Goal: Book appointment/travel/reservation: Book appointment/travel/reservation

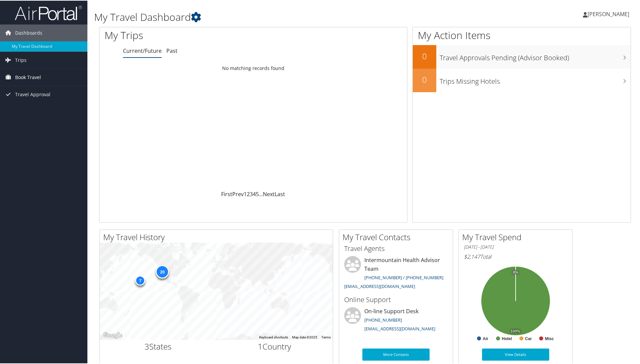
click at [27, 78] on span "Book Travel" at bounding box center [28, 76] width 26 height 17
click at [45, 110] on link "Book/Manage Online Trips" at bounding box center [43, 110] width 87 height 10
click at [30, 88] on link "Agent Booking Request" at bounding box center [43, 90] width 87 height 10
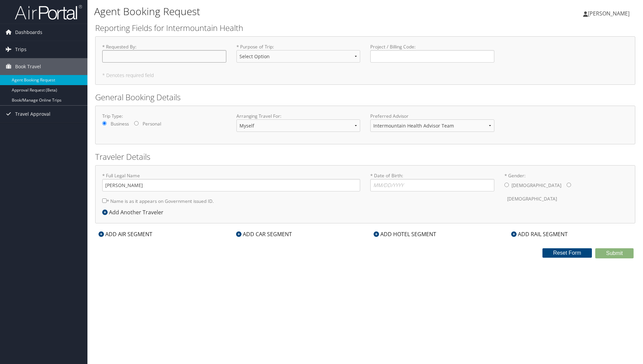
click at [136, 61] on input "* Requested By : Required" at bounding box center [164, 56] width 124 height 12
type input "[PERSON_NAME]"
click at [268, 57] on select "Select Option 3rd Party Reimbursable Business CME Conf or Education Groups Pers…" at bounding box center [298, 56] width 124 height 12
select select "CME"
click at [236, 50] on select "Select Option 3rd Party Reimbursable Business CME Conf or Education Groups Pers…" at bounding box center [298, 56] width 124 height 12
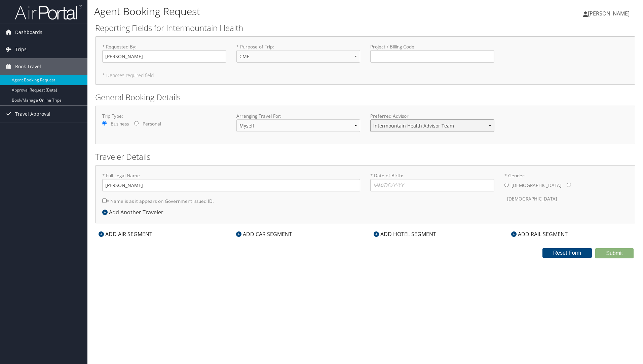
click at [419, 122] on select "Intermountain Health Advisor Team" at bounding box center [432, 125] width 124 height 12
click at [429, 129] on select "Intermountain Health Advisor Team" at bounding box center [432, 125] width 124 height 12
click at [106, 212] on icon at bounding box center [104, 211] width 5 height 5
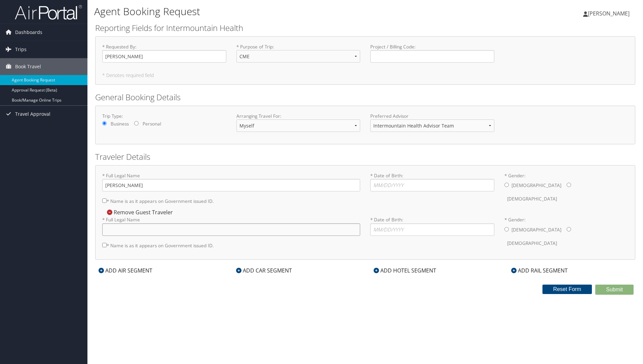
click at [133, 229] on input "* Full Legal Name" at bounding box center [231, 229] width 258 height 12
type input "Melissa Corry"
click at [398, 185] on input "* Date of Birth: Invalid Date" at bounding box center [432, 185] width 124 height 12
type input "02/19/1977"
click at [508, 186] on input "* Gender: Male Female" at bounding box center [506, 185] width 4 height 4
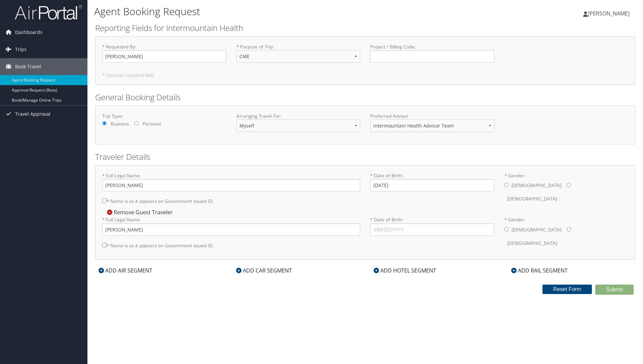
radio input "true"
click at [427, 227] on input "* Date of Birth: Invalid Date" at bounding box center [432, 229] width 124 height 12
type input "08/16/1979"
click at [567, 230] on input "* Gender: Male Female" at bounding box center [569, 229] width 4 height 4
radio input "true"
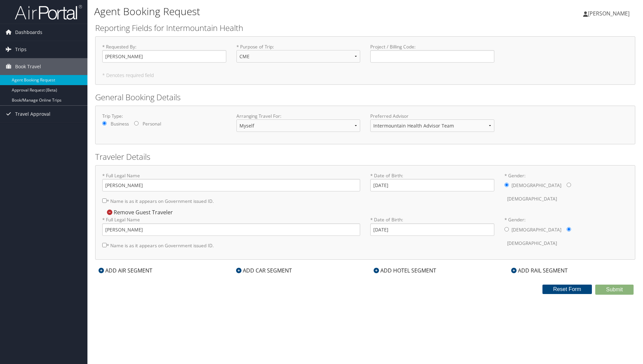
click at [102, 271] on icon at bounding box center [101, 270] width 5 height 5
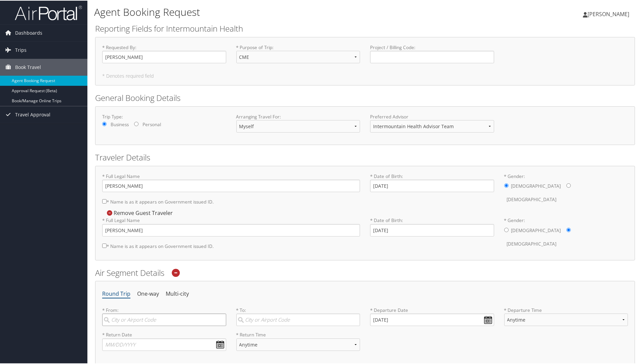
click at [145, 321] on input "search" at bounding box center [164, 319] width 124 height 12
click at [126, 336] on div "St George (SGU UT)" at bounding box center [165, 332] width 115 height 9
click at [126, 325] on input "sgu" at bounding box center [164, 319] width 124 height 12
type input "St George (SGU UT)"
click at [259, 320] on input "search" at bounding box center [298, 319] width 124 height 12
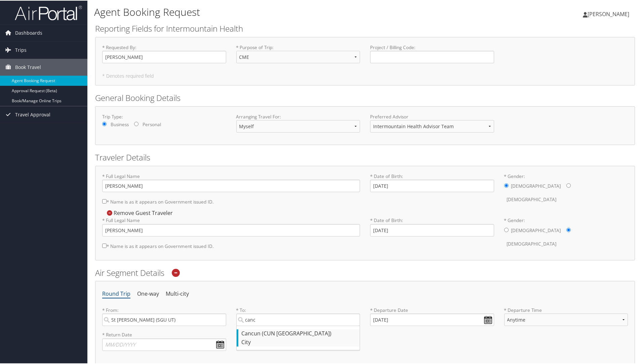
click at [261, 333] on div "Cancun (CUN Mexico)" at bounding box center [299, 332] width 115 height 9
click at [261, 325] on input "canc" at bounding box center [298, 319] width 124 height 12
type input "Cancun (CUN Mexico)"
click at [401, 316] on input "09/09/2025" at bounding box center [432, 319] width 124 height 12
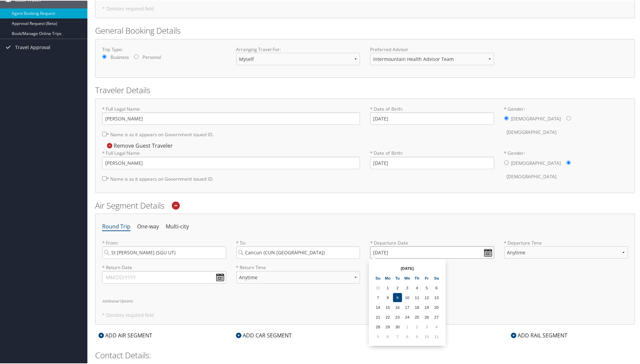
click at [486, 254] on input "09/09/2025" at bounding box center [432, 251] width 124 height 12
drag, startPoint x: 403, startPoint y: 249, endPoint x: 373, endPoint y: 252, distance: 30.7
click at [373, 252] on input "09/09/2025" at bounding box center [432, 251] width 124 height 12
type input "Invalid date"
click at [493, 253] on div "* Departure Date Invalid date Dates must be valid" at bounding box center [432, 251] width 134 height 25
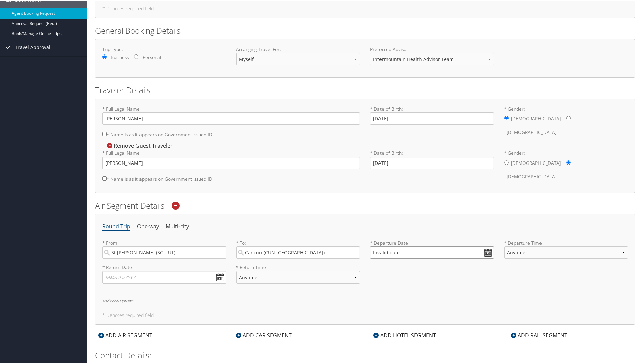
click at [487, 252] on input "Invalid date" at bounding box center [432, 251] width 124 height 12
click at [443, 269] on div "From Invalid date To Invalid date Sep 2025 Su Mo Tu We Th Fr Sa 31 1 2 3 4 5 6 …" at bounding box center [407, 301] width 77 height 87
click at [437, 268] on th at bounding box center [436, 267] width 9 height 9
click at [438, 267] on th at bounding box center [436, 267] width 9 height 9
click at [437, 267] on th at bounding box center [436, 267] width 9 height 9
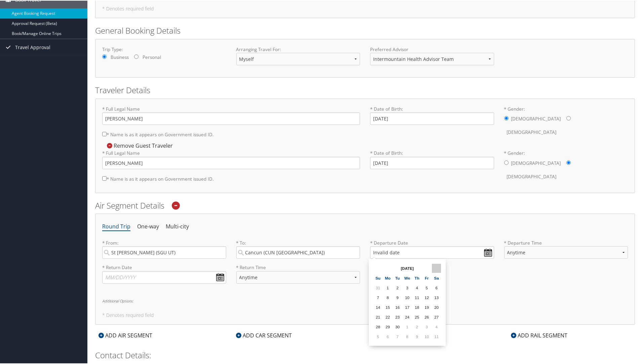
click at [436, 267] on th at bounding box center [436, 267] width 9 height 9
click at [220, 276] on input "text" at bounding box center [164, 276] width 124 height 12
click at [161, 361] on td "10" at bounding box center [160, 360] width 9 height 9
click at [113, 276] on input "10/10/2025" at bounding box center [164, 276] width 124 height 12
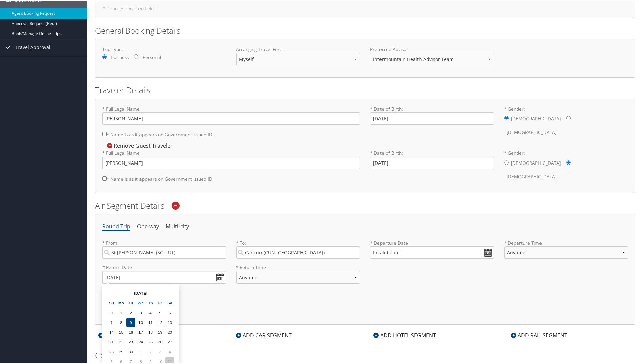
click at [172, 360] on td "11" at bounding box center [169, 360] width 9 height 9
type input "10/11/2025"
click at [221, 278] on input "10/11/2025" at bounding box center [164, 276] width 124 height 12
click at [220, 301] on h6 "Additional Options:" at bounding box center [365, 300] width 526 height 4
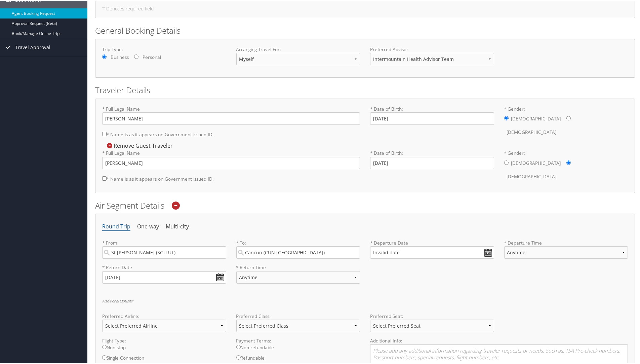
click at [122, 302] on h6 "Additional Options:" at bounding box center [365, 300] width 526 height 4
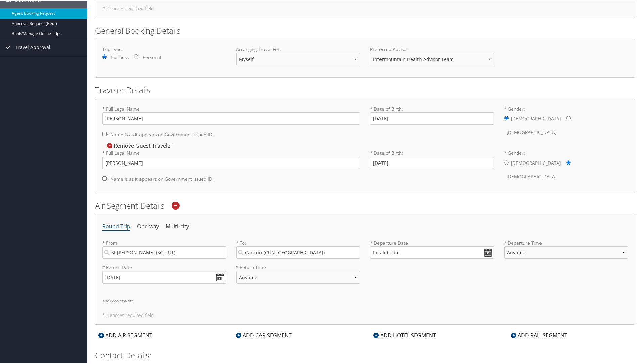
click at [123, 302] on h6 "Additional Options:" at bounding box center [365, 300] width 526 height 4
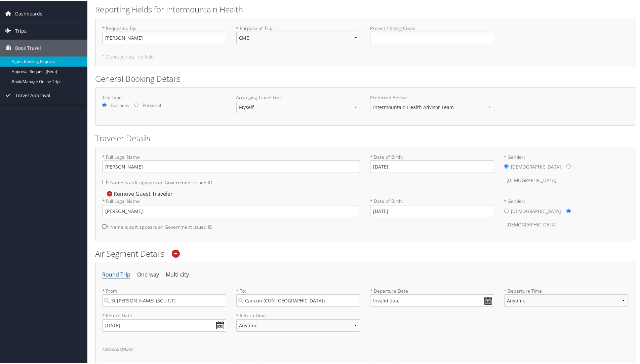
scroll to position [0, 0]
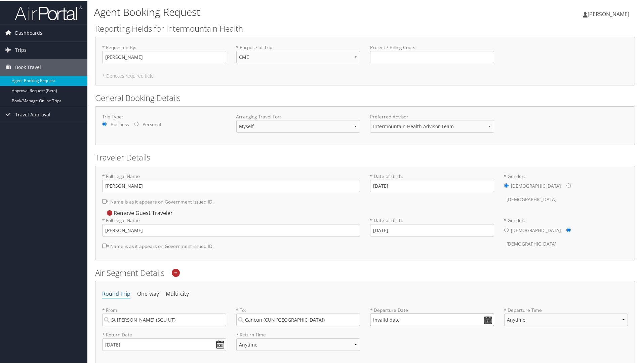
click at [485, 321] on input "Invalid date" at bounding box center [432, 319] width 124 height 12
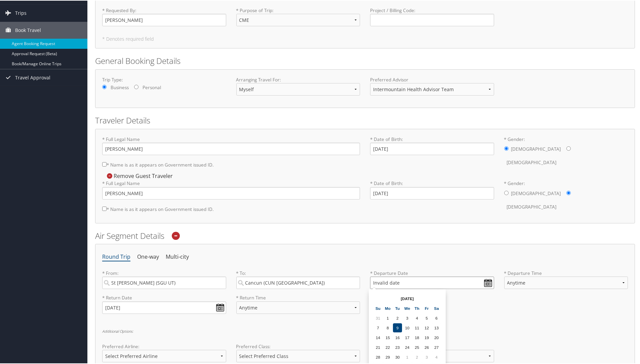
scroll to position [34, 0]
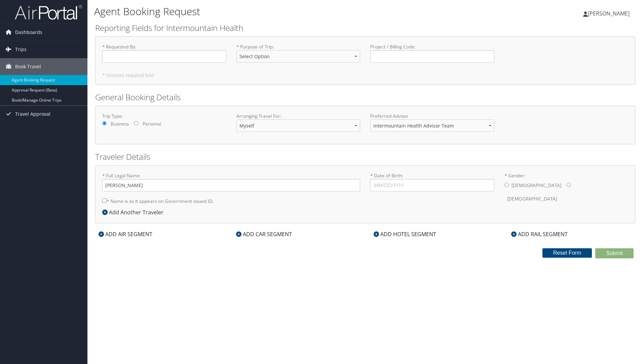
click at [113, 234] on div "ADD AIR SEGMENT" at bounding box center [125, 234] width 61 height 8
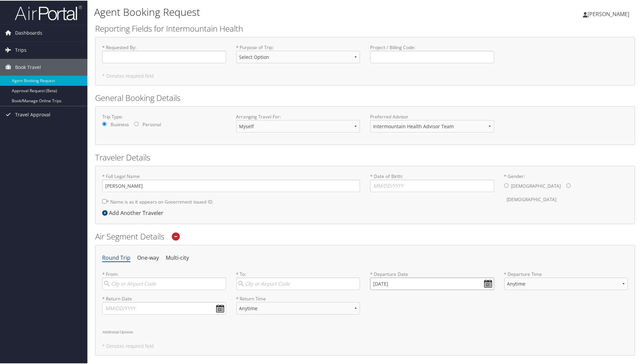
click at [485, 282] on input "09/09/2025" at bounding box center [432, 283] width 124 height 12
click at [437, 296] on th at bounding box center [436, 298] width 9 height 9
click at [397, 329] on td "4" at bounding box center [397, 327] width 9 height 9
type input "11/04/2025"
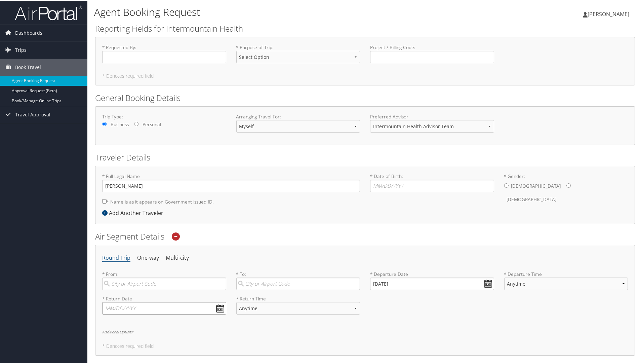
click at [219, 309] on input "text" at bounding box center [164, 307] width 124 height 12
click at [171, 324] on th at bounding box center [169, 323] width 9 height 9
click at [114, 361] on td "9" at bounding box center [111, 362] width 9 height 9
type input "11/09/2025"
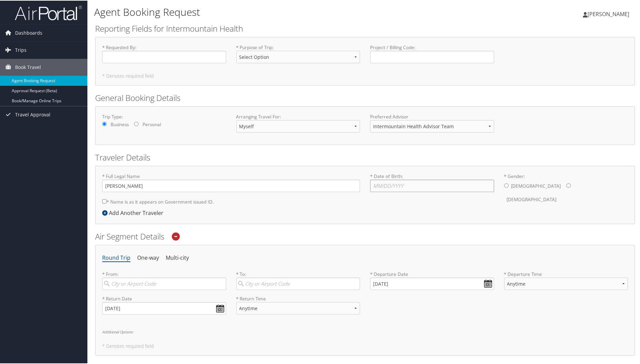
click at [440, 184] on input "* Date of Birth: Invalid Date" at bounding box center [432, 185] width 124 height 12
type input "02/19/1977"
click at [505, 185] on input "* Gender: Male Female" at bounding box center [506, 185] width 4 height 4
radio input "true"
click at [106, 214] on icon at bounding box center [104, 211] width 5 height 5
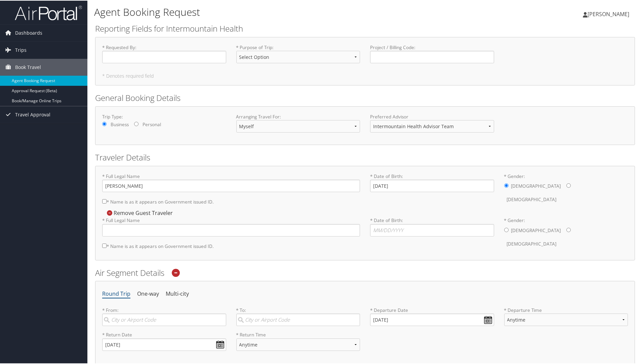
click at [105, 202] on input "* Name is as it appears on Government issued ID." at bounding box center [104, 200] width 4 height 4
checkbox input "true"
click at [105, 245] on input "* Name is as it appears on Government issued ID." at bounding box center [104, 245] width 4 height 4
checkbox input "true"
click at [120, 230] on input "* Full Legal Name" at bounding box center [231, 229] width 258 height 12
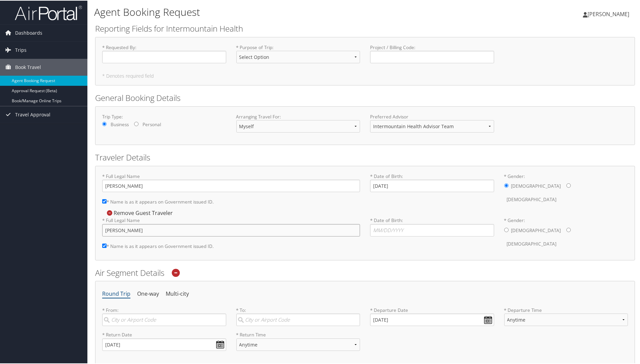
type input "Melissa Corry"
click at [387, 230] on input "* Date of Birth: Invalid Date" at bounding box center [432, 229] width 124 height 12
type input "08/16/1979"
click at [567, 230] on input "* Gender: Male Female" at bounding box center [569, 229] width 4 height 4
radio input "true"
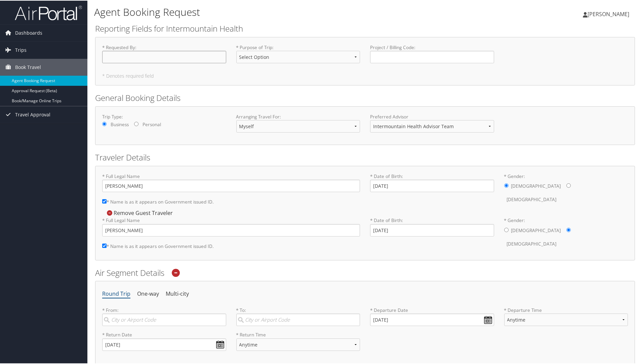
click at [146, 59] on input "* Requested By : Required" at bounding box center [164, 56] width 124 height 12
type input "[PERSON_NAME]"
click at [242, 53] on select "Select Option 3rd Party Reimbursable Business CME Conf or Education Groups Pers…" at bounding box center [298, 56] width 124 height 12
select select "CME"
click at [236, 50] on select "Select Option 3rd Party Reimbursable Business CME Conf or Education Groups Pers…" at bounding box center [298, 56] width 124 height 12
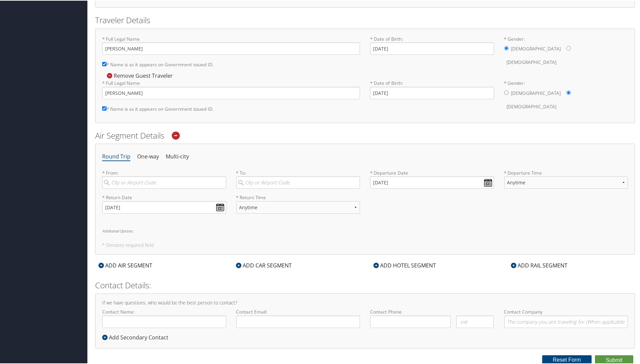
scroll to position [138, 0]
click at [156, 183] on input "search" at bounding box center [164, 181] width 124 height 12
type input "SGU"
click at [163, 196] on div "St George (SGU UT)" at bounding box center [165, 195] width 115 height 9
click at [163, 187] on input "SGU" at bounding box center [164, 181] width 124 height 12
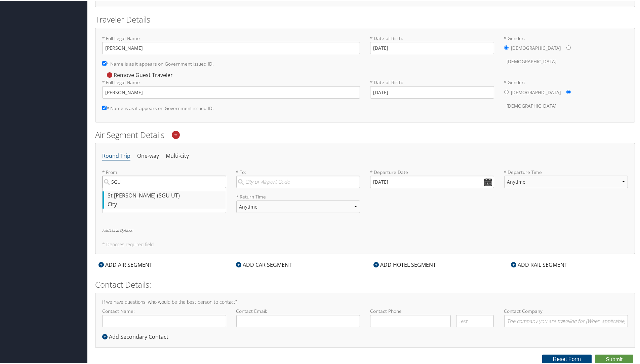
type input "St George (SGU UT)"
click at [261, 181] on input "search" at bounding box center [298, 181] width 124 height 12
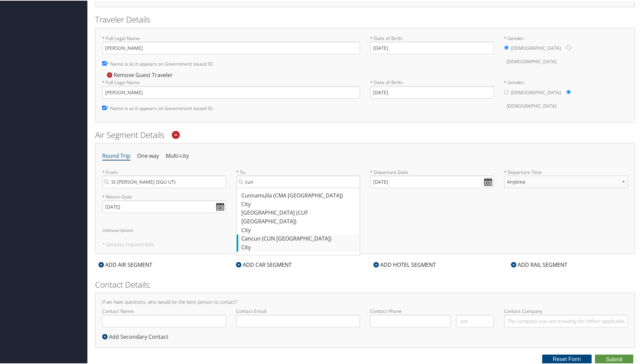
click at [256, 234] on div "Cancun (CUN Mexico)" at bounding box center [299, 238] width 115 height 9
click at [256, 187] on input "cun" at bounding box center [298, 181] width 124 height 12
type input "Cancun (CUN Mexico)"
click at [302, 245] on h5 "* Denotes required field" at bounding box center [365, 243] width 526 height 5
click at [120, 230] on h6 "Additional Options:" at bounding box center [365, 230] width 526 height 4
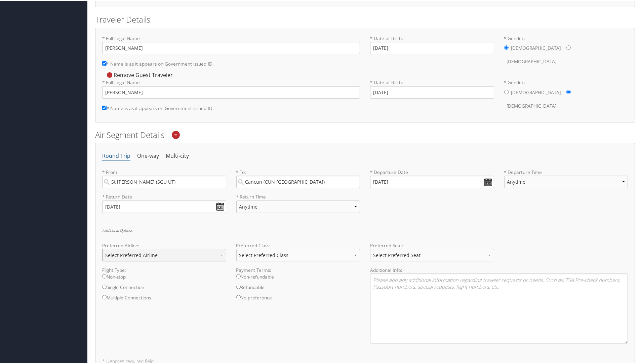
click at [211, 257] on select "Select Preferred Airline Delta United Airlines American Airlines Southwest Airl…" at bounding box center [164, 254] width 124 height 12
select select "Delta(DL)"
click at [102, 248] on select "Select Preferred Airline Delta United Airlines American Airlines Southwest Airl…" at bounding box center [164, 254] width 124 height 12
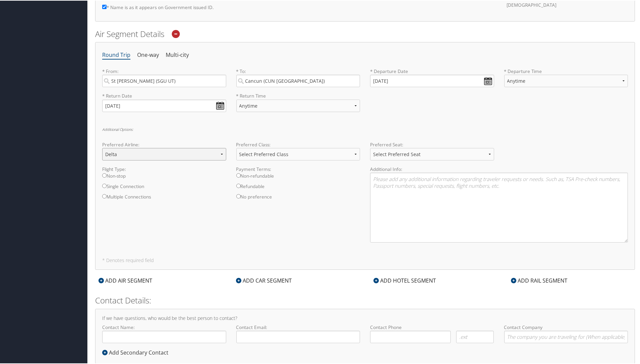
scroll to position [255, 0]
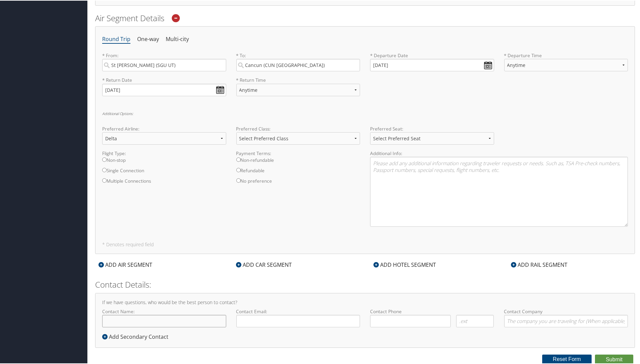
click at [159, 318] on input "Contact Name:" at bounding box center [164, 320] width 124 height 12
type input "[PERSON_NAME]"
type input "jake.corry@imail.org"
click at [403, 319] on input "( ) -" at bounding box center [410, 320] width 81 height 12
type input "(435) 590-9243"
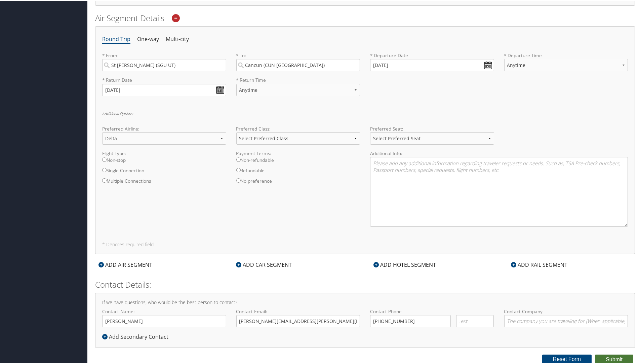
click at [616, 358] on button "Submit" at bounding box center [614, 359] width 38 height 10
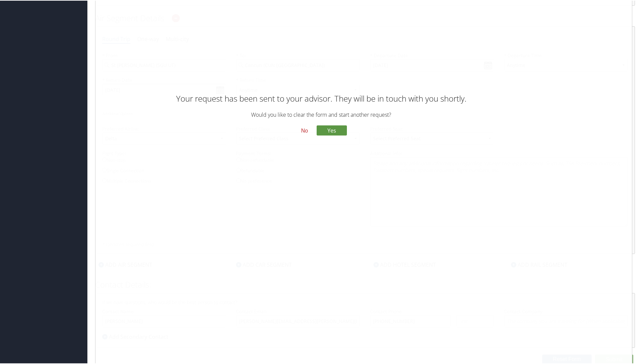
click at [308, 127] on button "No" at bounding box center [304, 129] width 17 height 11
